Goal: Information Seeking & Learning: Check status

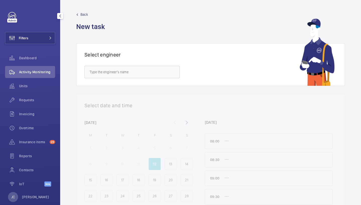
click at [28, 31] on div "Filters Dashboard Activity Monitoring Units Requests Invoicing Overtime Insuran…" at bounding box center [30, 102] width 50 height 180
click at [43, 35] on button "Filters" at bounding box center [30, 38] width 50 height 12
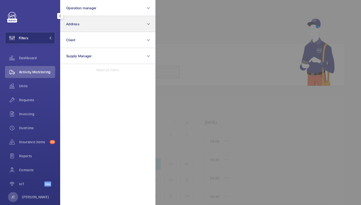
click at [76, 30] on button "Address" at bounding box center [107, 24] width 95 height 16
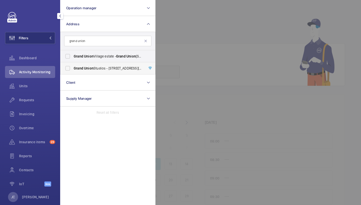
type input "grand union"
click at [103, 68] on span "Grand Union Studios - 332 Ladbroke Grove,, LONDON W10 5AD" at bounding box center [108, 68] width 69 height 5
click at [73, 68] on input "Grand Union Studios - 332 Ladbroke Grove,, LONDON W10 5AD" at bounding box center [68, 68] width 10 height 10
checkbox input "true"
click at [34, 69] on div "Activity Monitoring" at bounding box center [30, 72] width 50 height 12
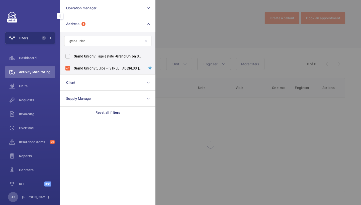
click at [193, 51] on div at bounding box center [335, 102] width 361 height 205
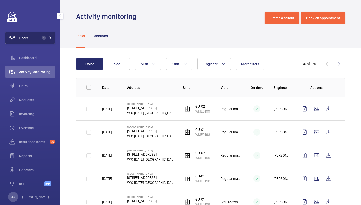
click at [44, 34] on button "Filters 1" at bounding box center [30, 38] width 50 height 12
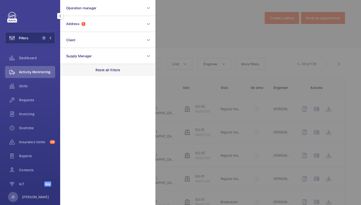
click at [108, 70] on p "Reset all filters" at bounding box center [107, 70] width 25 height 5
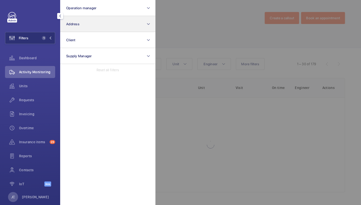
click at [93, 28] on button "Address" at bounding box center [107, 24] width 95 height 16
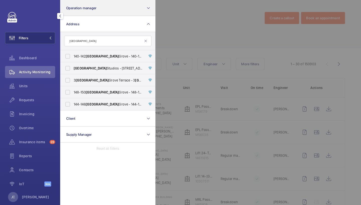
type input "Westbourne"
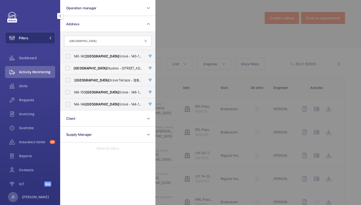
drag, startPoint x: 151, startPoint y: 2, endPoint x: 104, endPoint y: 68, distance: 81.0
click at [104, 68] on span "Westbourne Studios - 242 Acklam Road,, LONDON W10 5JJ" at bounding box center [108, 68] width 69 height 5
click at [73, 68] on input "Westbourne Studios - 242 Acklam Road,, LONDON W10 5JJ" at bounding box center [68, 68] width 10 height 10
checkbox input "true"
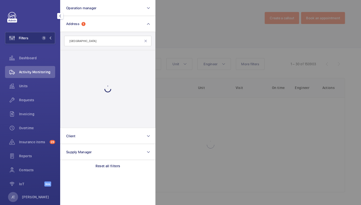
click at [184, 36] on div at bounding box center [335, 102] width 361 height 205
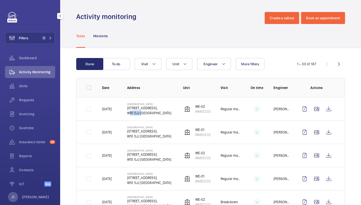
drag, startPoint x: 127, startPoint y: 114, endPoint x: 140, endPoint y: 114, distance: 12.5
click at [140, 114] on p "W10 5JJ LONDON" at bounding box center [149, 113] width 44 height 5
copy p "W10 5JJ"
click at [31, 102] on span "Requests" at bounding box center [37, 100] width 36 height 5
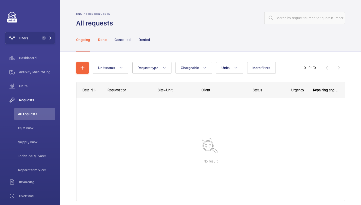
click at [102, 41] on p "Done" at bounding box center [102, 39] width 8 height 5
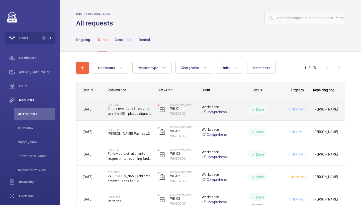
click at [130, 116] on span "(In the event of a fire do not use the lift) - plastic signs, black lettering, …" at bounding box center [130, 111] width 44 height 10
